Goal: Entertainment & Leisure: Browse casually

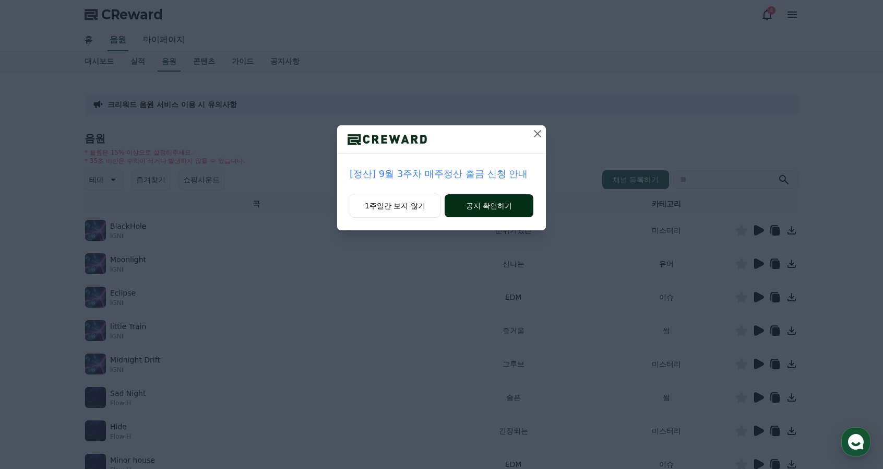
click at [475, 206] on button "공지 확인하기" at bounding box center [489, 205] width 89 height 23
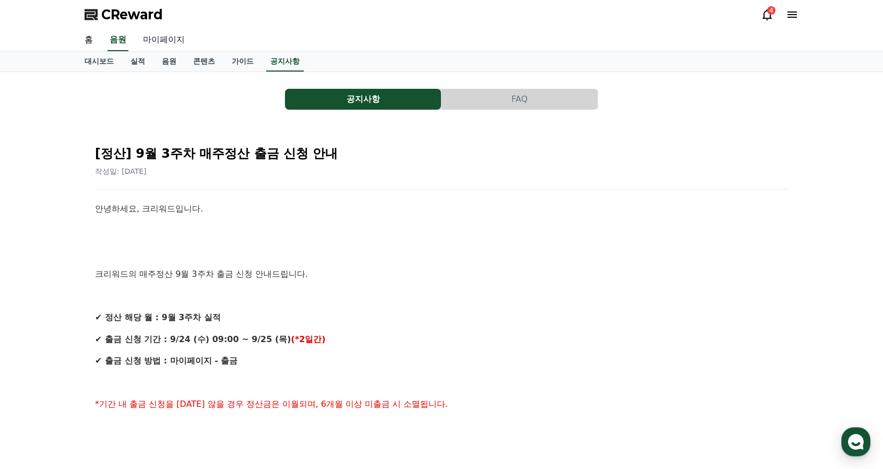
click at [182, 43] on link "마이페이지" at bounding box center [164, 40] width 58 height 22
select select "**********"
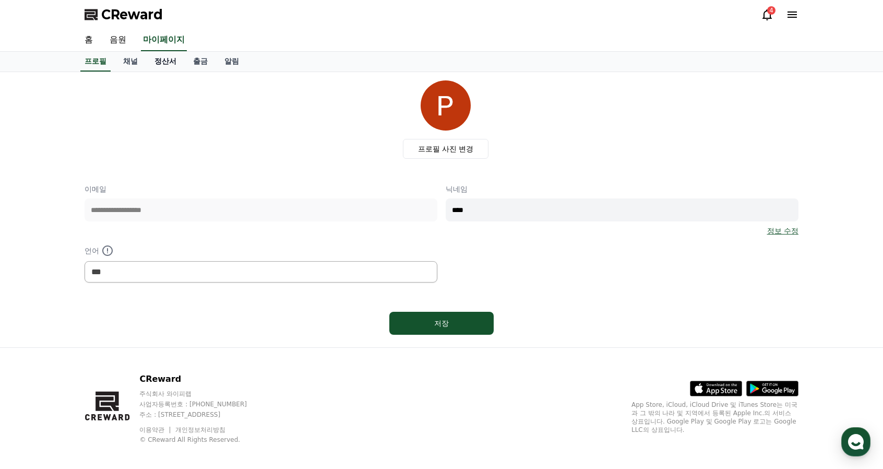
click at [166, 63] on link "정산서" at bounding box center [165, 62] width 39 height 20
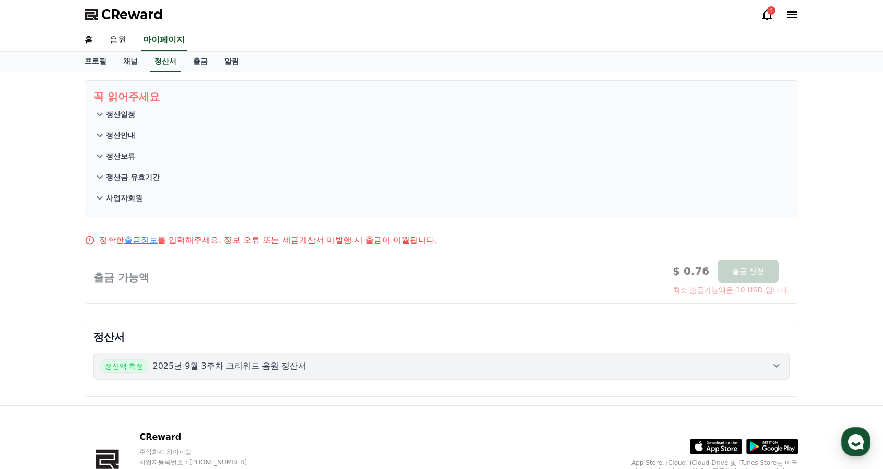
click at [121, 40] on link "음원" at bounding box center [117, 40] width 33 height 22
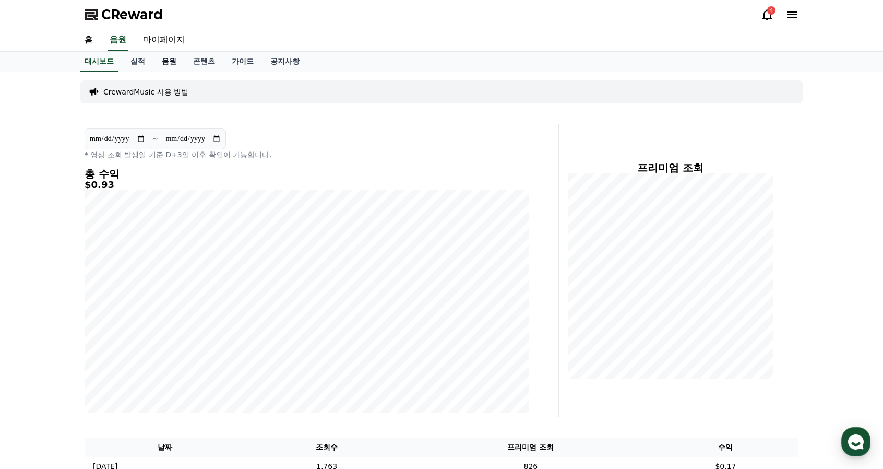
click at [179, 61] on link "음원" at bounding box center [168, 62] width 31 height 20
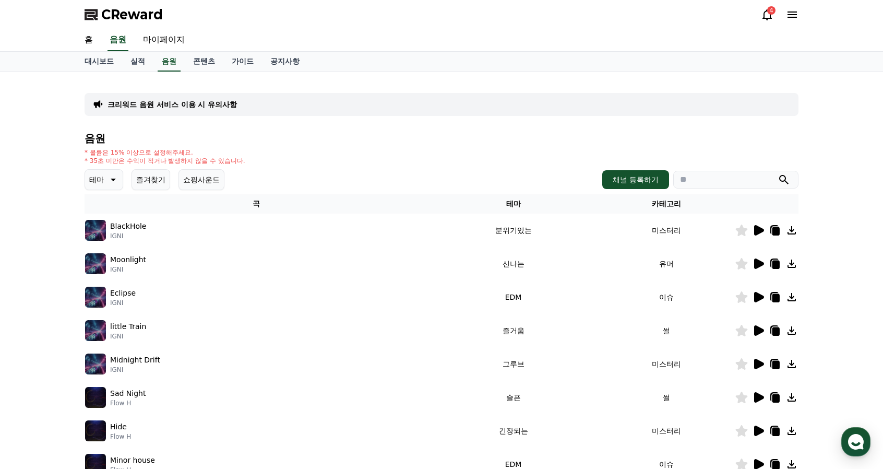
click at [105, 178] on button "테마" at bounding box center [104, 179] width 39 height 21
click at [106, 260] on button "호기심" at bounding box center [101, 261] width 30 height 23
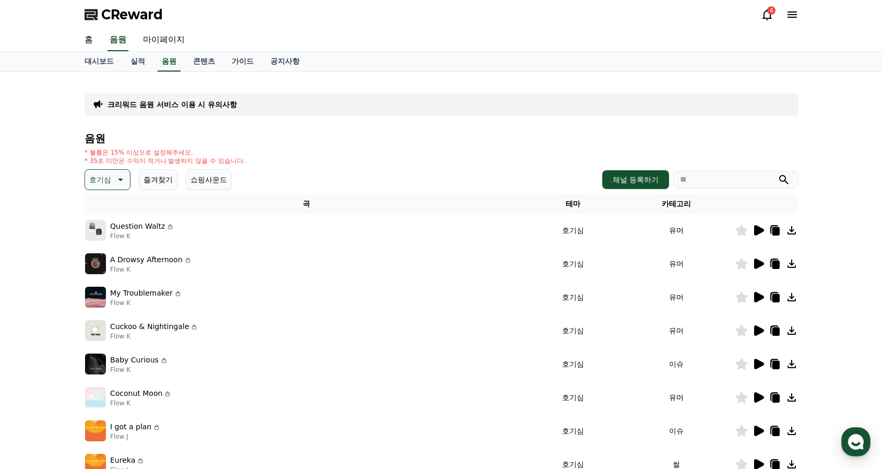
click at [756, 299] on icon at bounding box center [759, 297] width 10 height 10
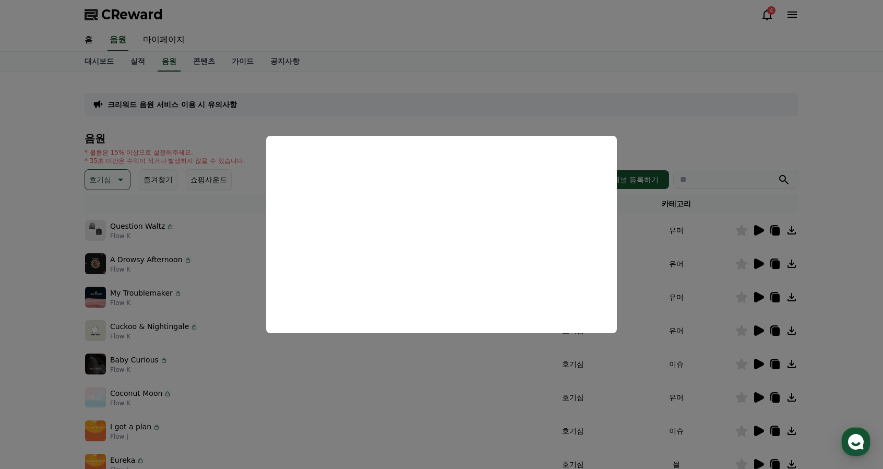
click at [702, 130] on button "close modal" at bounding box center [441, 234] width 883 height 469
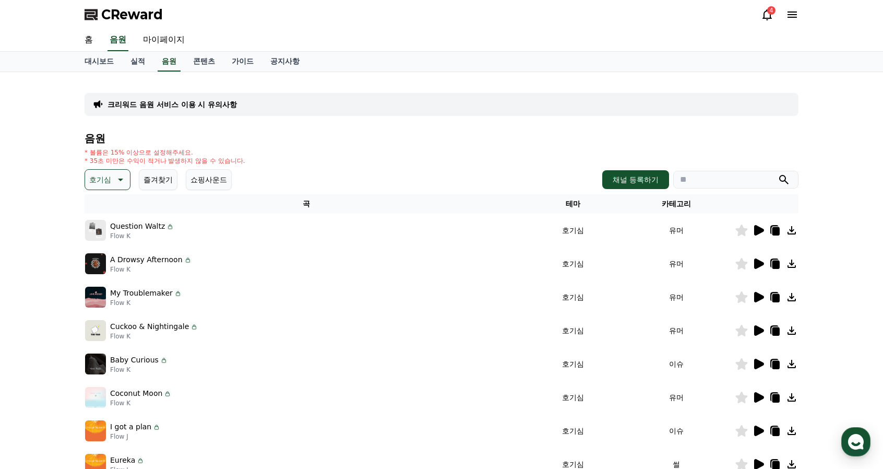
click at [758, 329] on icon at bounding box center [759, 330] width 10 height 10
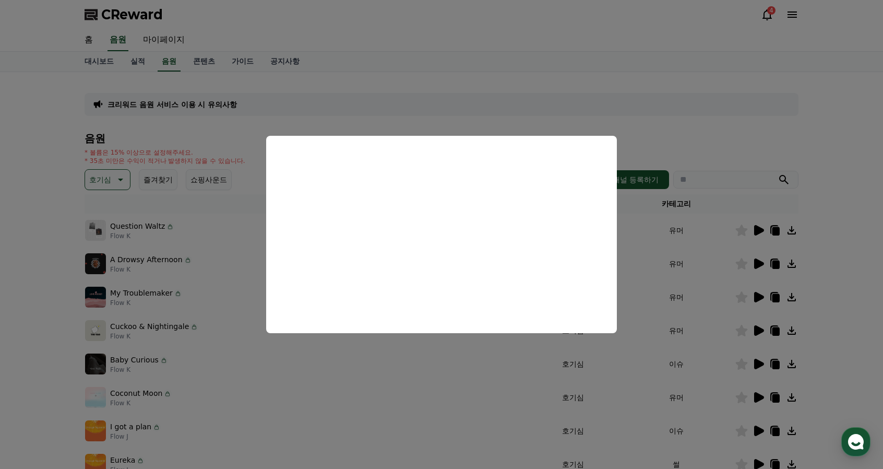
click at [760, 432] on button "close modal" at bounding box center [441, 234] width 883 height 469
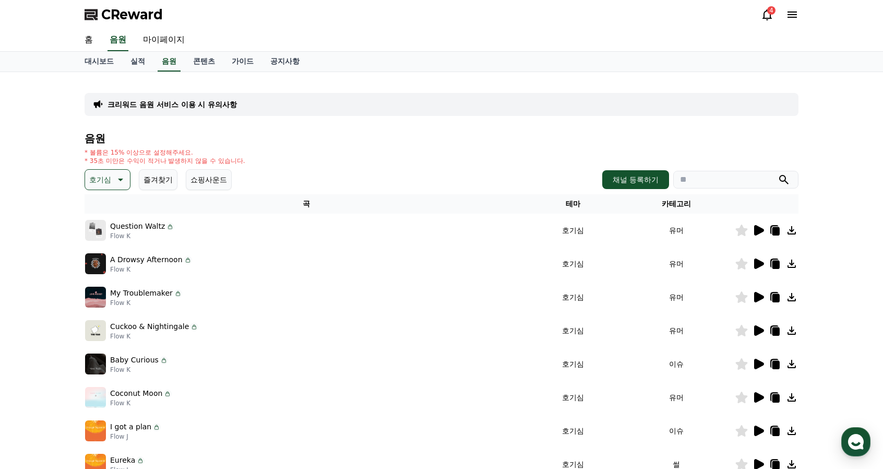
click at [755, 431] on icon at bounding box center [759, 430] width 10 height 10
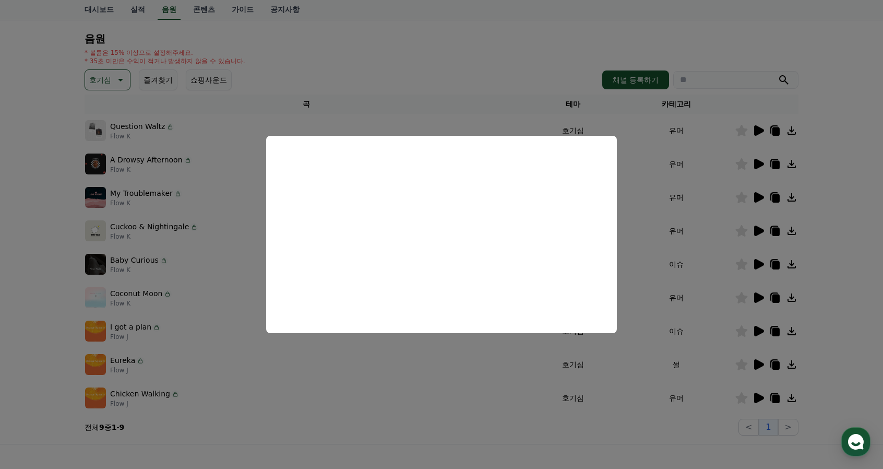
scroll to position [100, 0]
click at [759, 364] on button "close modal" at bounding box center [441, 234] width 883 height 469
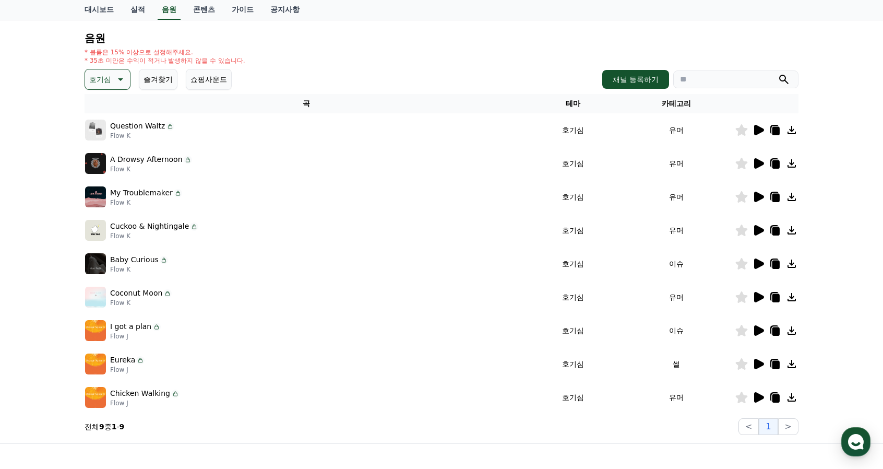
click at [759, 364] on icon at bounding box center [759, 364] width 10 height 10
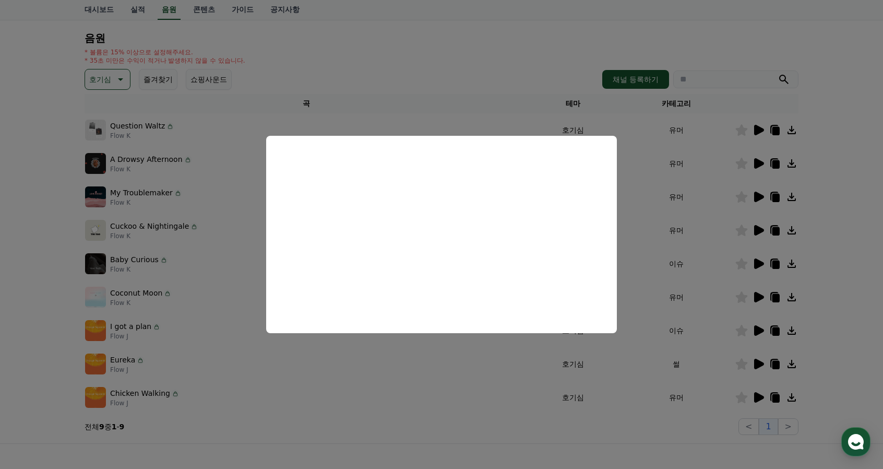
click at [777, 361] on button "close modal" at bounding box center [441, 234] width 883 height 469
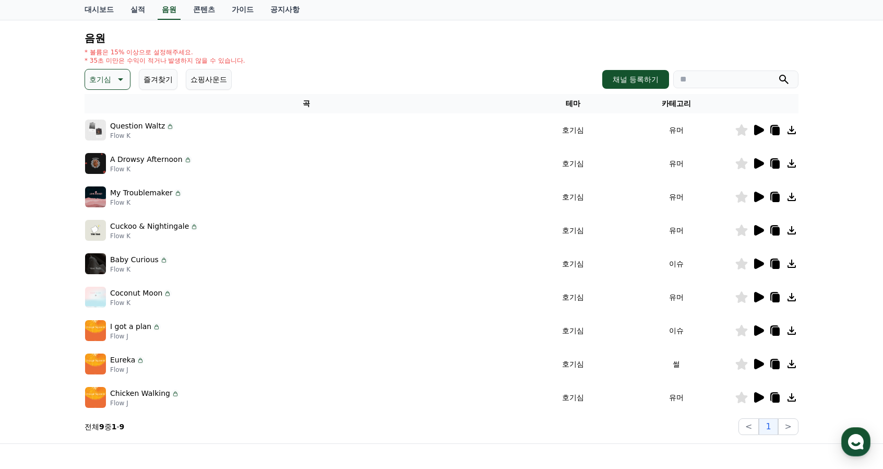
click at [126, 363] on p "Eureka" at bounding box center [122, 359] width 25 height 11
click at [757, 395] on icon at bounding box center [759, 397] width 10 height 10
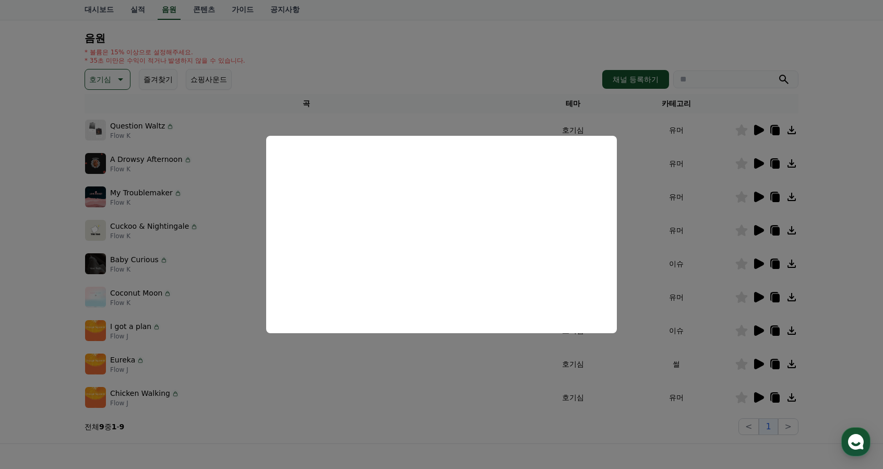
click at [756, 357] on button "close modal" at bounding box center [441, 234] width 883 height 469
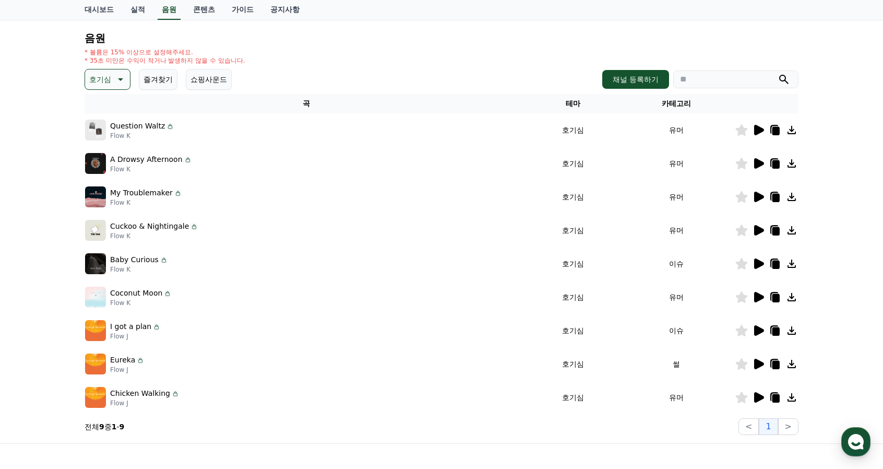
click at [777, 364] on icon at bounding box center [775, 365] width 7 height 8
click at [760, 296] on icon at bounding box center [759, 297] width 10 height 10
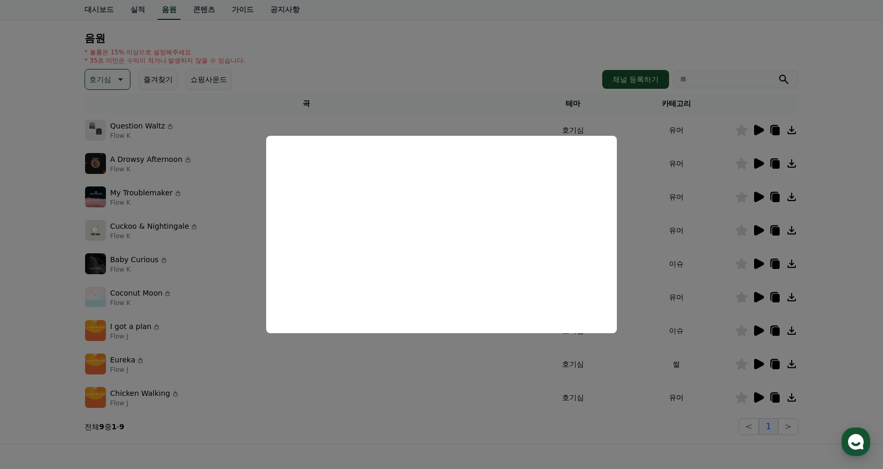
drag, startPoint x: 494, startPoint y: 88, endPoint x: 449, endPoint y: 100, distance: 46.5
click at [449, 100] on button "close modal" at bounding box center [441, 234] width 883 height 469
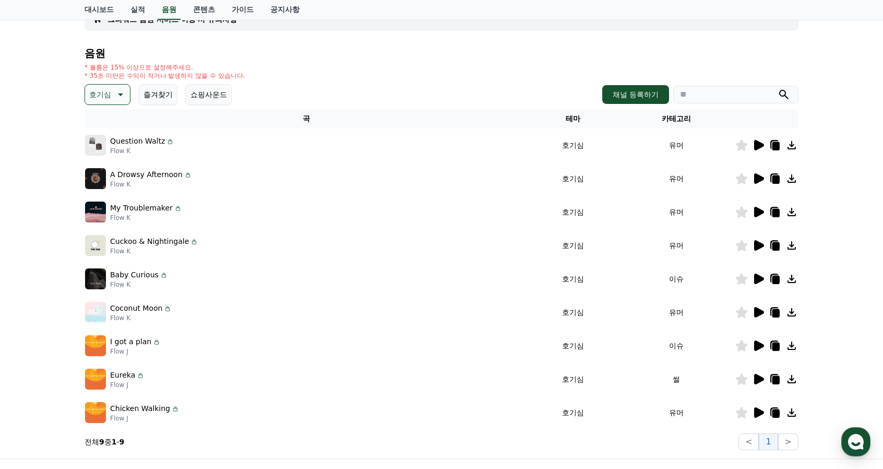
scroll to position [82, 0]
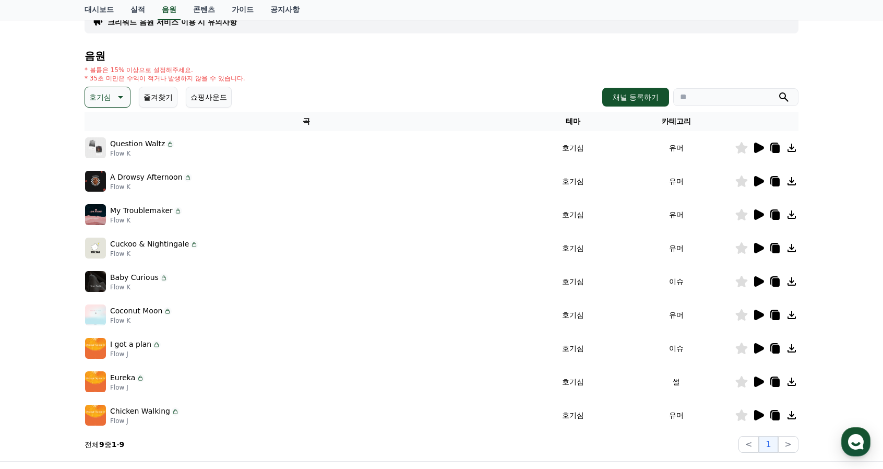
click at [760, 177] on icon at bounding box center [759, 181] width 10 height 10
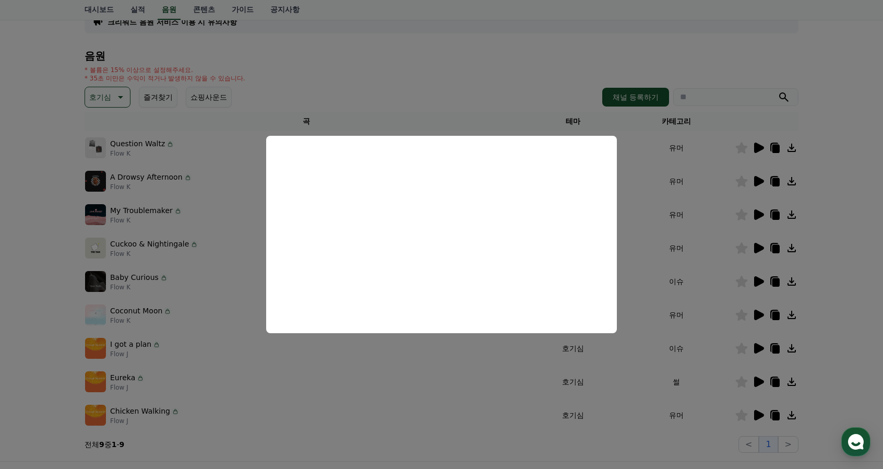
click at [314, 80] on button "close modal" at bounding box center [441, 234] width 883 height 469
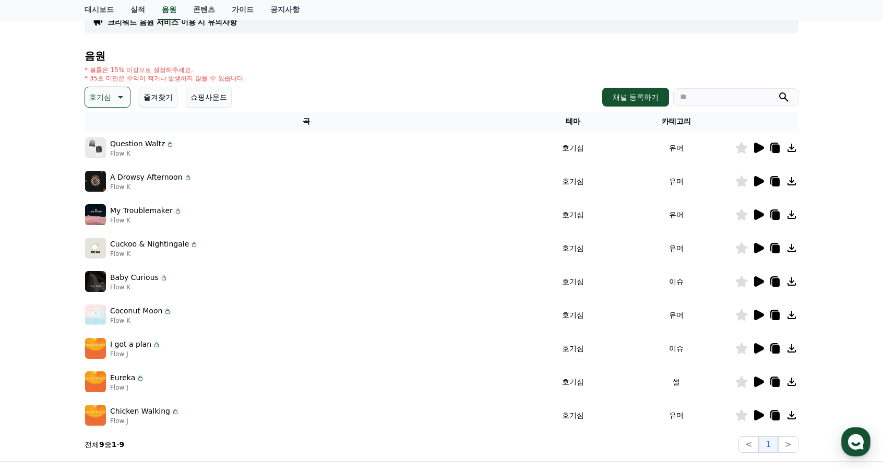
click at [760, 154] on td at bounding box center [767, 147] width 64 height 33
click at [757, 154] on td at bounding box center [767, 147] width 64 height 33
click at [757, 147] on icon at bounding box center [759, 147] width 10 height 10
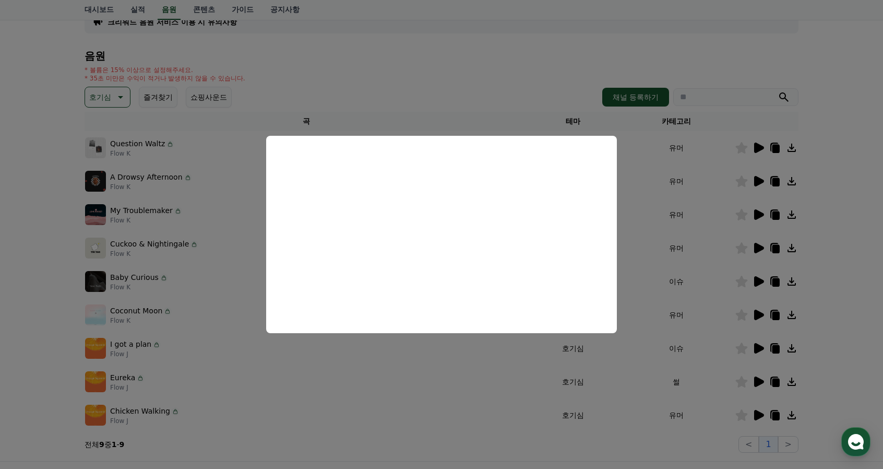
click at [347, 79] on button "close modal" at bounding box center [441, 234] width 883 height 469
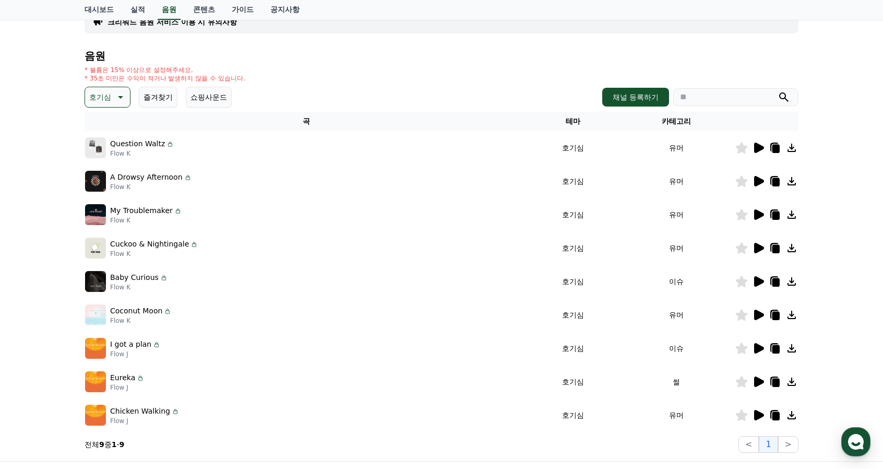
click at [117, 91] on icon at bounding box center [119, 97] width 13 height 13
click at [98, 194] on button "통통튀는" at bounding box center [105, 199] width 38 height 23
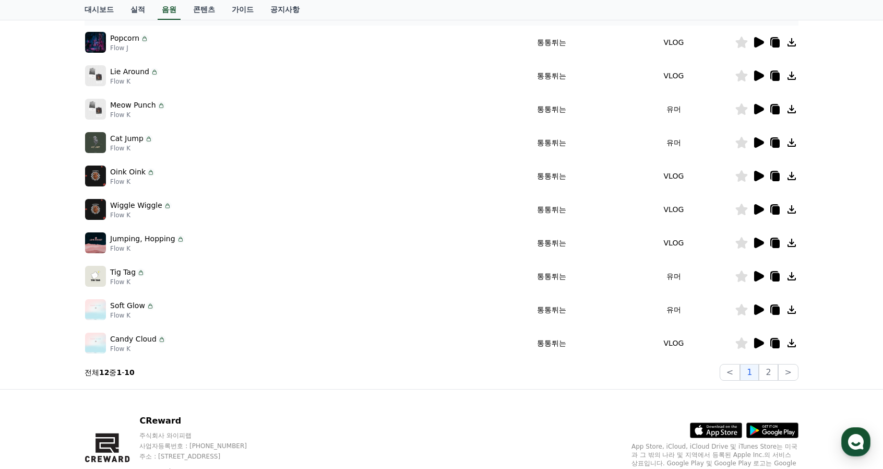
scroll to position [142, 0]
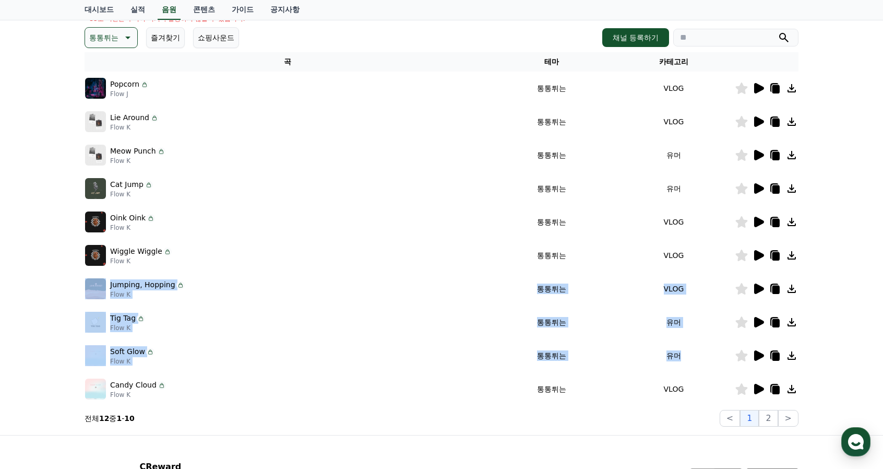
drag, startPoint x: 735, startPoint y: 240, endPoint x: 708, endPoint y: 340, distance: 103.8
click at [708, 340] on tbody "Popcorn Flow J 통통튀는 VLOG Lie Around Flow K 통통튀는 VLOG Meow Punch Flow K 통통튀는 유머 …" at bounding box center [442, 239] width 714 height 334
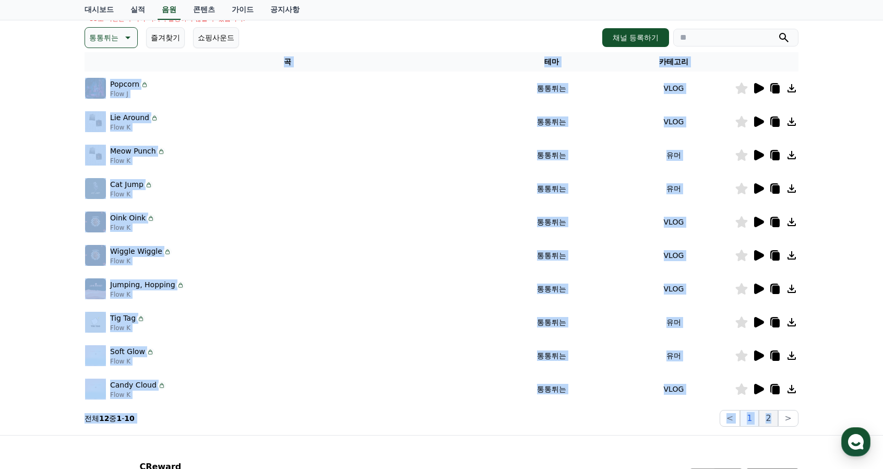
drag, startPoint x: 772, startPoint y: 372, endPoint x: 775, endPoint y: 421, distance: 49.2
click at [775, 421] on div "음원 * 볼륨은 15% 이상으로 설정해주세요. * 35초 미만은 수익이 적거나 발생하지 않을 수 있습니다. 통통튀는 즐겨찾기 쇼핑사운드 채널 …" at bounding box center [442, 209] width 714 height 436
click at [775, 421] on button "2" at bounding box center [768, 418] width 19 height 17
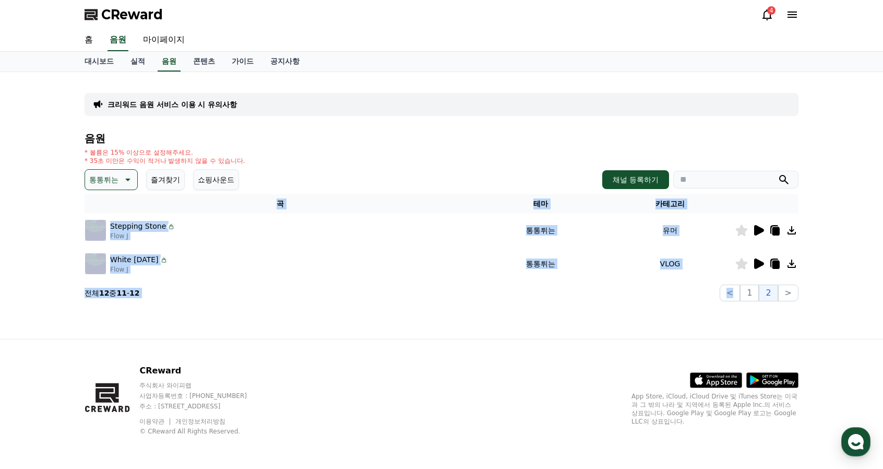
click at [757, 227] on icon at bounding box center [759, 230] width 10 height 10
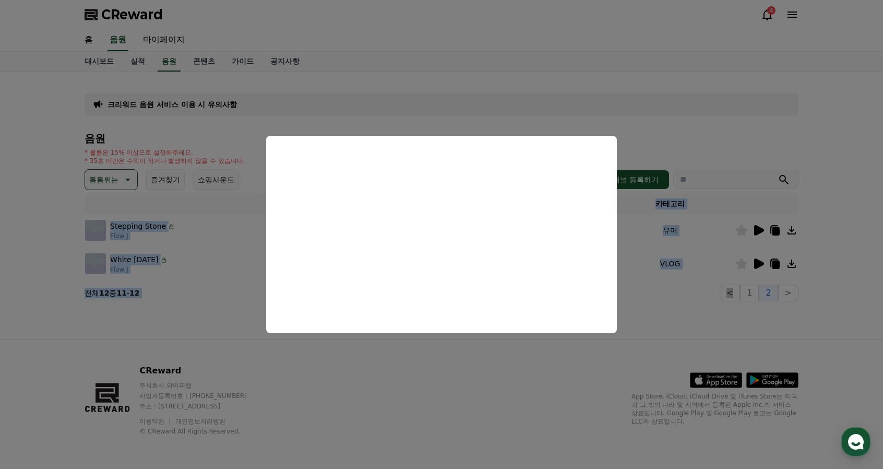
click at [758, 263] on button "close modal" at bounding box center [441, 234] width 883 height 469
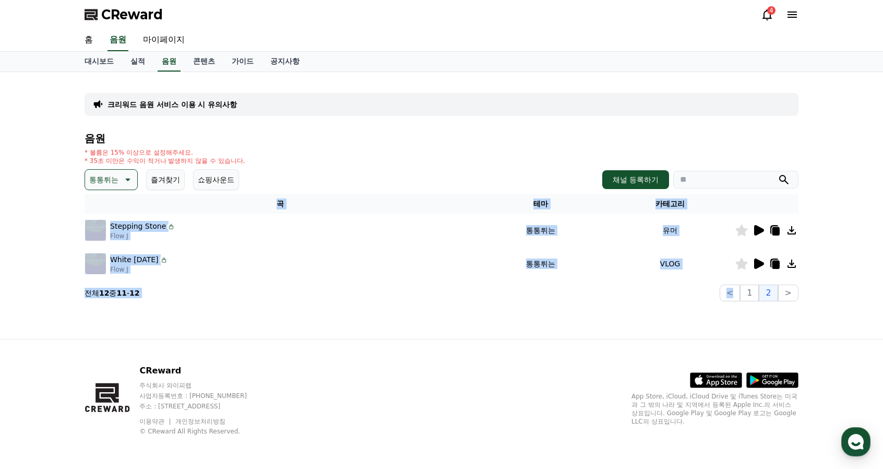
click at [758, 263] on icon at bounding box center [759, 263] width 10 height 10
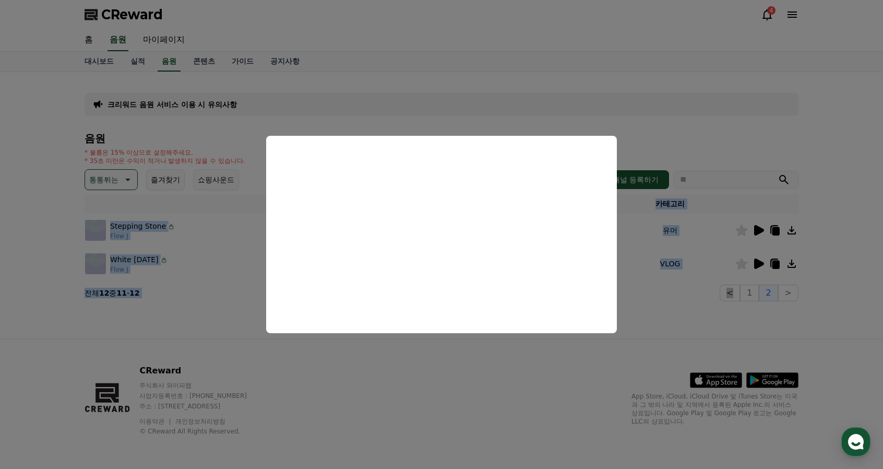
click at [126, 178] on button "close modal" at bounding box center [441, 234] width 883 height 469
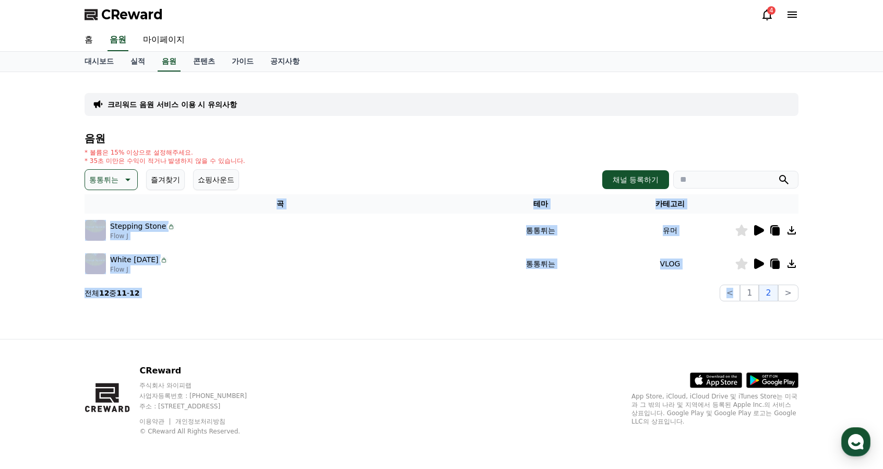
click at [126, 177] on icon at bounding box center [127, 179] width 13 height 13
click at [105, 229] on button "귀여운" at bounding box center [101, 231] width 30 height 23
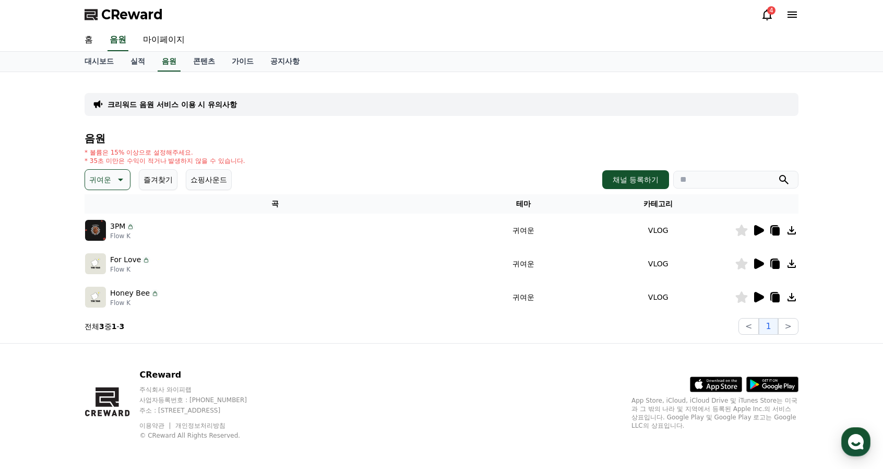
click at [755, 231] on icon at bounding box center [759, 230] width 10 height 10
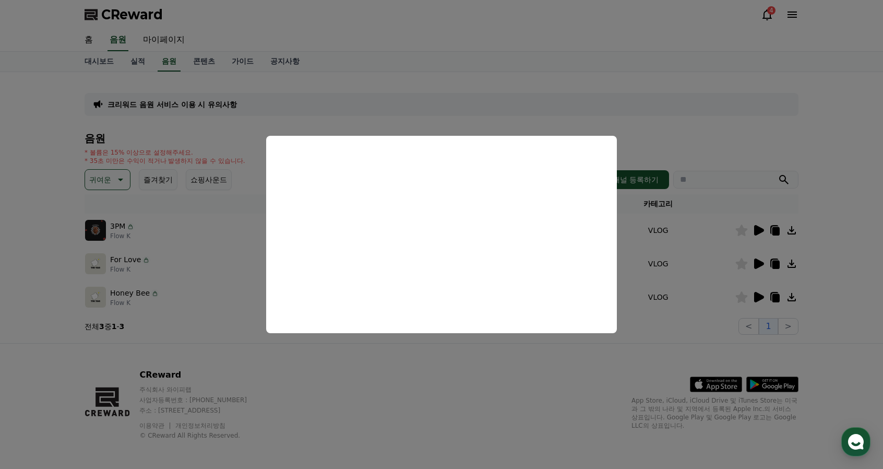
click at [751, 265] on button "close modal" at bounding box center [441, 234] width 883 height 469
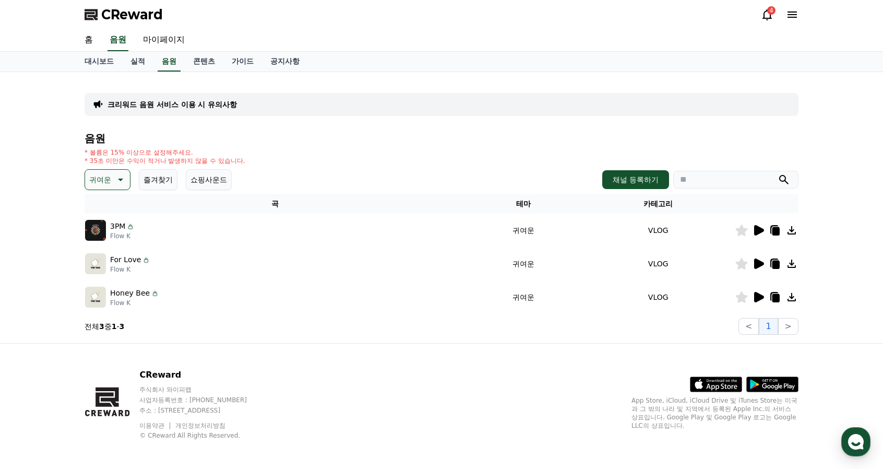
click at [753, 267] on icon at bounding box center [758, 263] width 13 height 13
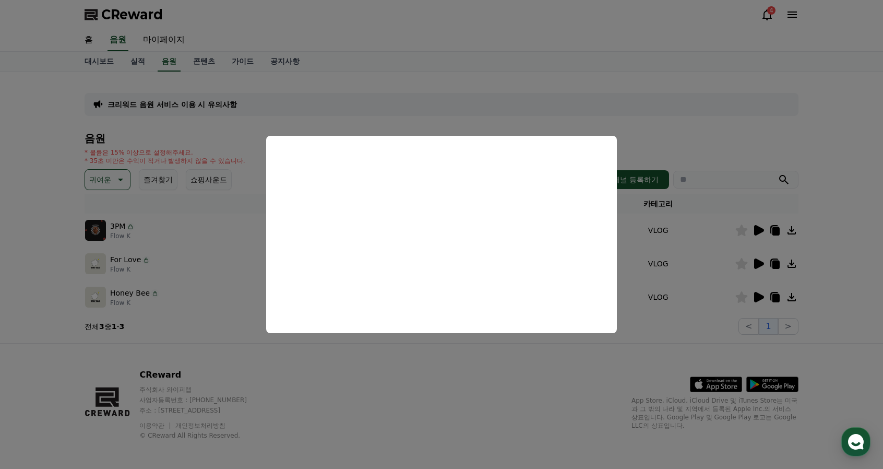
click at [759, 299] on button "close modal" at bounding box center [441, 234] width 883 height 469
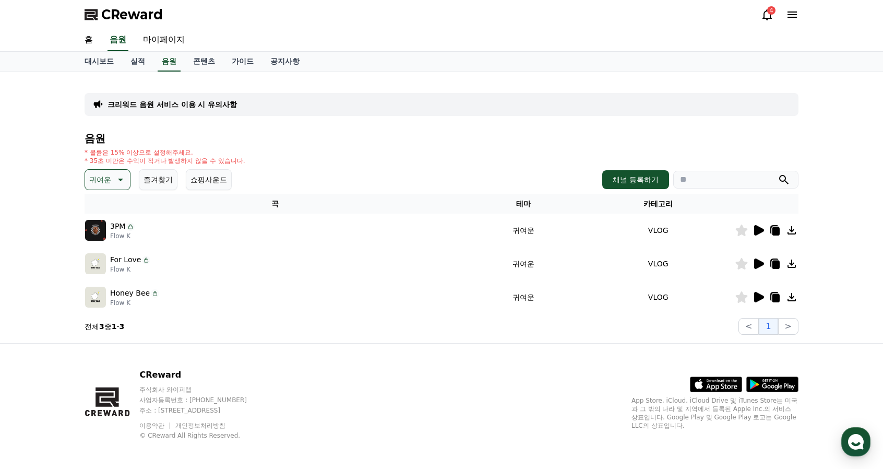
click at [115, 183] on icon at bounding box center [119, 179] width 13 height 13
click at [97, 282] on button "밝은" at bounding box center [97, 280] width 23 height 23
click at [757, 259] on icon at bounding box center [759, 263] width 10 height 10
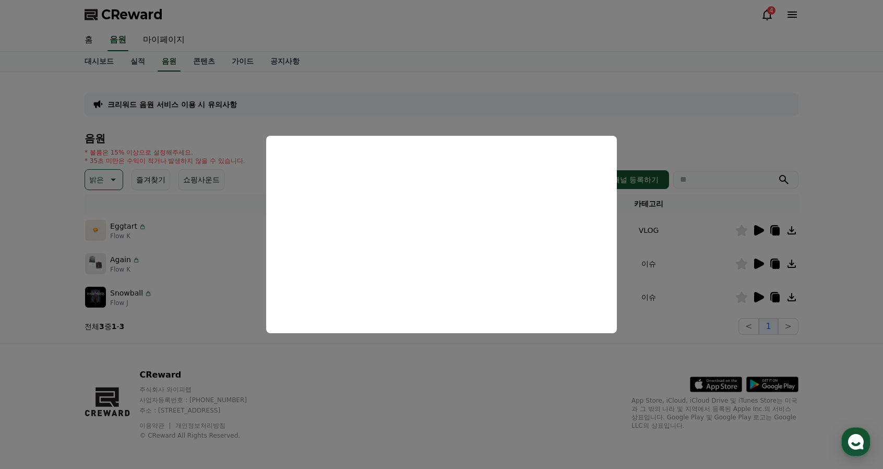
click at [757, 296] on button "close modal" at bounding box center [441, 234] width 883 height 469
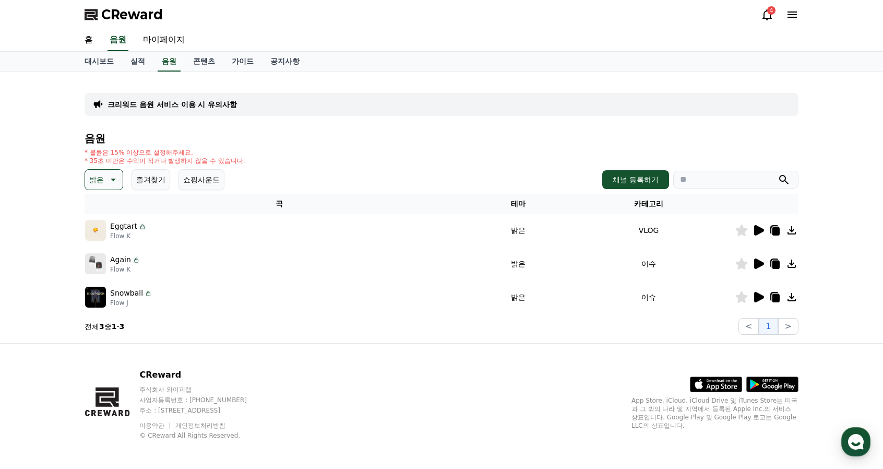
click at [757, 296] on icon at bounding box center [759, 297] width 10 height 10
